Goal: Task Accomplishment & Management: Use online tool/utility

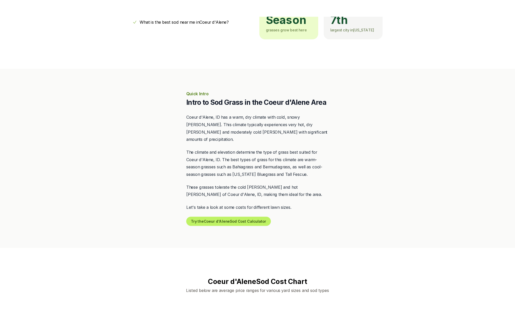
scroll to position [170, 0]
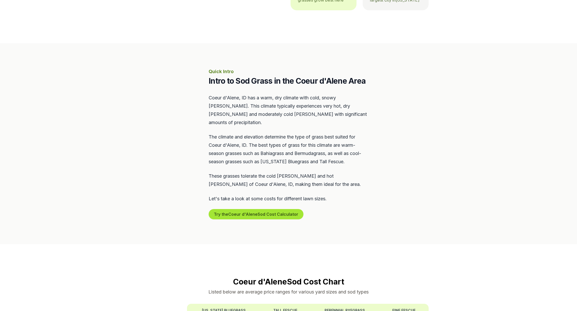
click at [249, 209] on button "Try the Coeur d'Alene Sod Cost Calculator" at bounding box center [256, 214] width 95 height 10
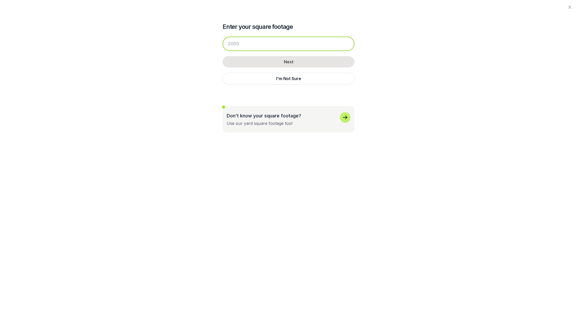
click at [242, 42] on input "number" at bounding box center [288, 44] width 132 height 14
type input "1600"
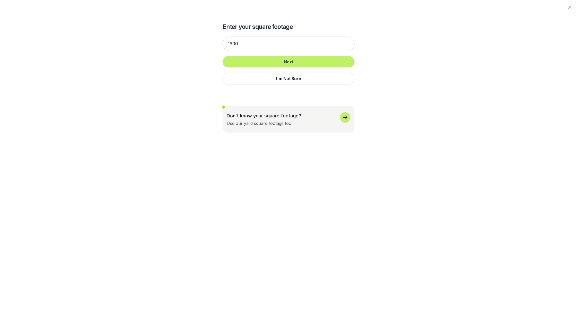
click at [317, 59] on button "Next" at bounding box center [288, 61] width 132 height 11
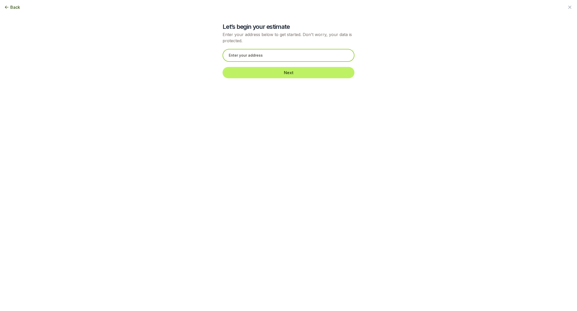
click at [283, 58] on input "text" at bounding box center [288, 55] width 132 height 13
type input "[EMAIL_ADDRESS][DOMAIN_NAME]"
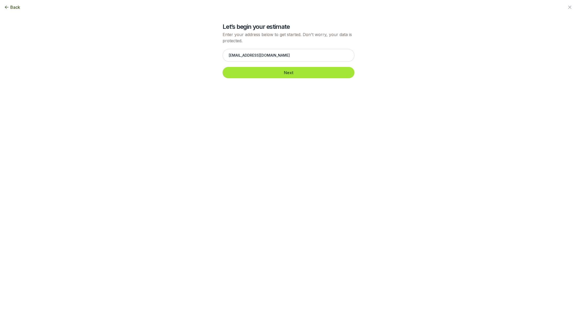
click at [286, 72] on button "Next" at bounding box center [288, 72] width 132 height 11
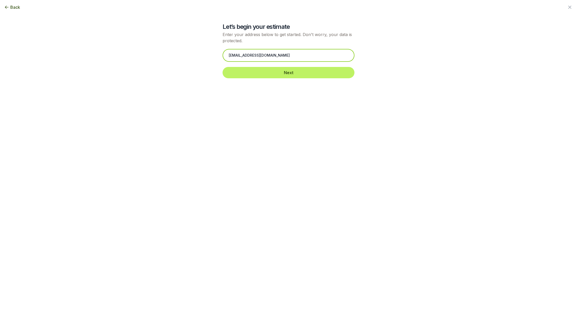
click at [262, 56] on input "[EMAIL_ADDRESS][DOMAIN_NAME]" at bounding box center [288, 55] width 132 height 13
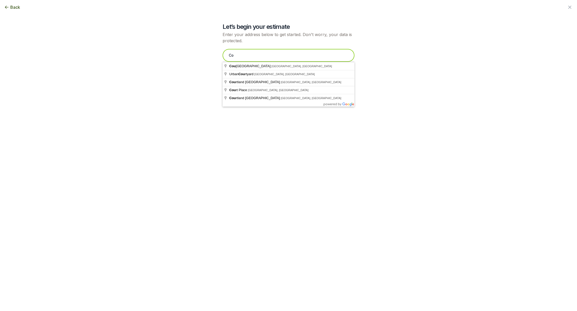
type input "C"
type input "p"
type input "C"
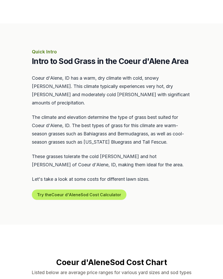
scroll to position [200, 0]
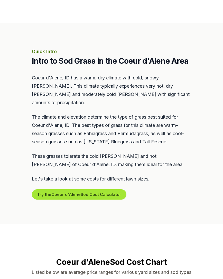
click at [65, 189] on button "Try the Coeur d'Alene Sod Cost Calculator" at bounding box center [79, 194] width 95 height 10
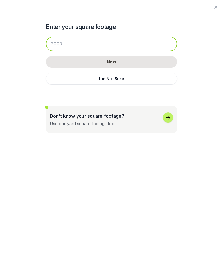
click at [114, 47] on input "number" at bounding box center [112, 44] width 132 height 14
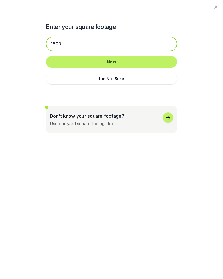
type input "1600"
click at [112, 60] on button "Next" at bounding box center [112, 61] width 132 height 11
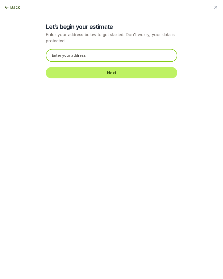
click at [90, 57] on input "text" at bounding box center [112, 55] width 132 height 13
type input "v"
paste input "[STREET_ADDRESS][PERSON_NAME]"
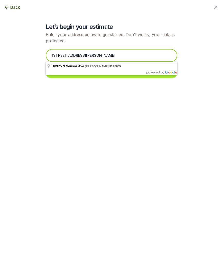
type input "[STREET_ADDRESS][PERSON_NAME]"
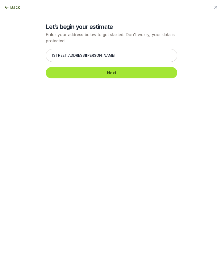
click at [92, 68] on button "Next" at bounding box center [112, 72] width 132 height 11
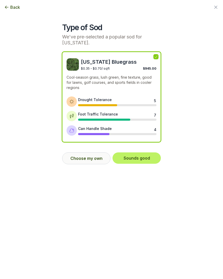
click at [92, 154] on button "Choose my own" at bounding box center [86, 158] width 48 height 12
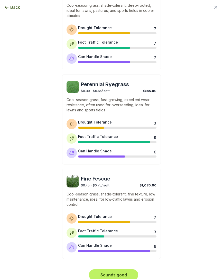
scroll to position [166, 0]
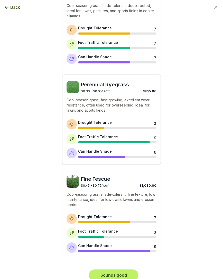
click at [123, 100] on p "Cool-season grass, fast-growing, excellent wear resistance, often used for over…" at bounding box center [112, 104] width 90 height 15
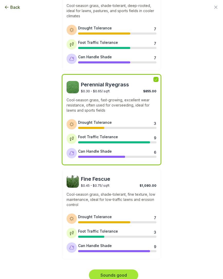
click at [102, 269] on button "Sounds good" at bounding box center [113, 274] width 49 height 11
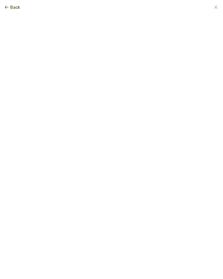
scroll to position [0, 0]
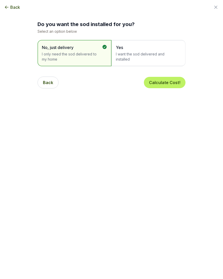
click at [131, 62] on div "Yes I want the sod delivered and installed" at bounding box center [149, 53] width 74 height 26
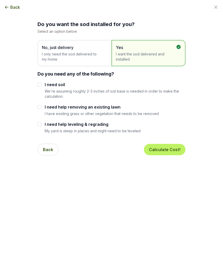
click at [40, 85] on input "I need soil" at bounding box center [40, 84] width 4 height 4
checkbox input "true"
click at [156, 148] on button "Calculate Cost!" at bounding box center [165, 149] width 42 height 11
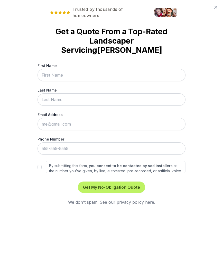
click at [64, 69] on input "First Name" at bounding box center [112, 75] width 148 height 12
type input "[PERSON_NAME]"
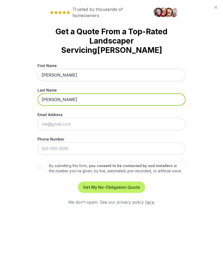
type input "[PERSON_NAME]"
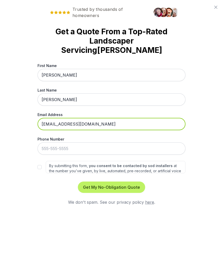
type input "[EMAIL_ADDRESS][DOMAIN_NAME]"
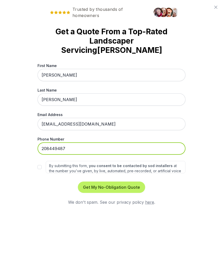
type input "[PHONE_NUMBER]"
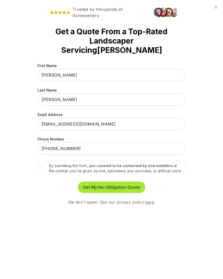
click at [104, 181] on button "Get My No-Obligation Quote" at bounding box center [111, 186] width 67 height 11
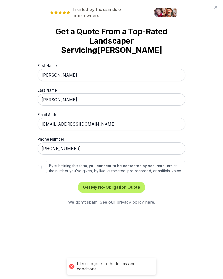
drag, startPoint x: 41, startPoint y: 158, endPoint x: 73, endPoint y: 170, distance: 33.9
click at [41, 165] on input "By submitting this form, you consent to be contacted by sod installers at the n…" at bounding box center [40, 167] width 4 height 4
checkbox input "true"
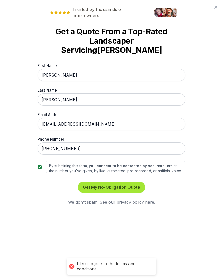
click at [101, 181] on button "Get My No-Obligation Quote" at bounding box center [111, 186] width 67 height 11
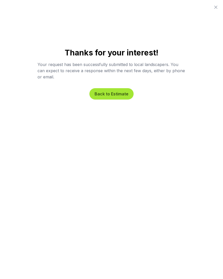
click at [117, 96] on button "Back to Estimate" at bounding box center [112, 93] width 44 height 11
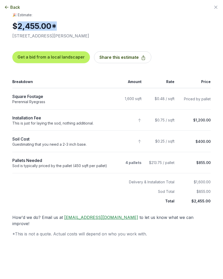
drag, startPoint x: 15, startPoint y: 29, endPoint x: 75, endPoint y: 30, distance: 60.2
click at [70, 30] on h2 "$2,455.00 *" at bounding box center [53, 25] width 82 height 9
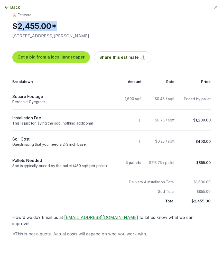
click at [33, 58] on button "Get a bid from a local landscaper" at bounding box center [51, 57] width 78 height 12
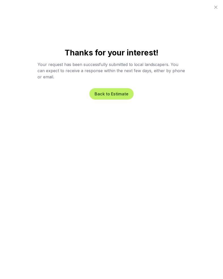
click at [114, 99] on button "Back to Estimate" at bounding box center [112, 93] width 44 height 11
